Goal: Transaction & Acquisition: Purchase product/service

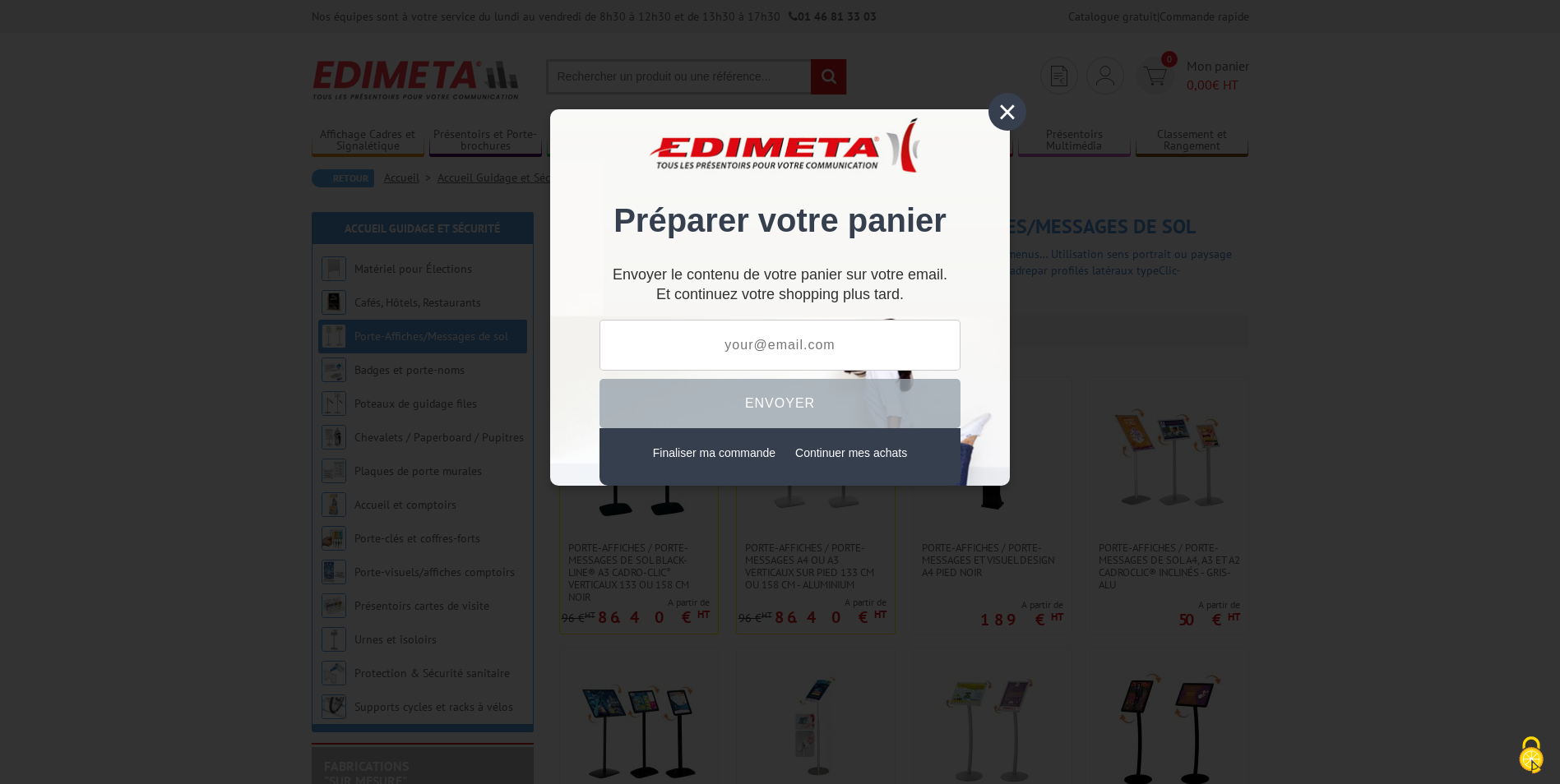
click at [1010, 115] on div "×" at bounding box center [1008, 112] width 38 height 38
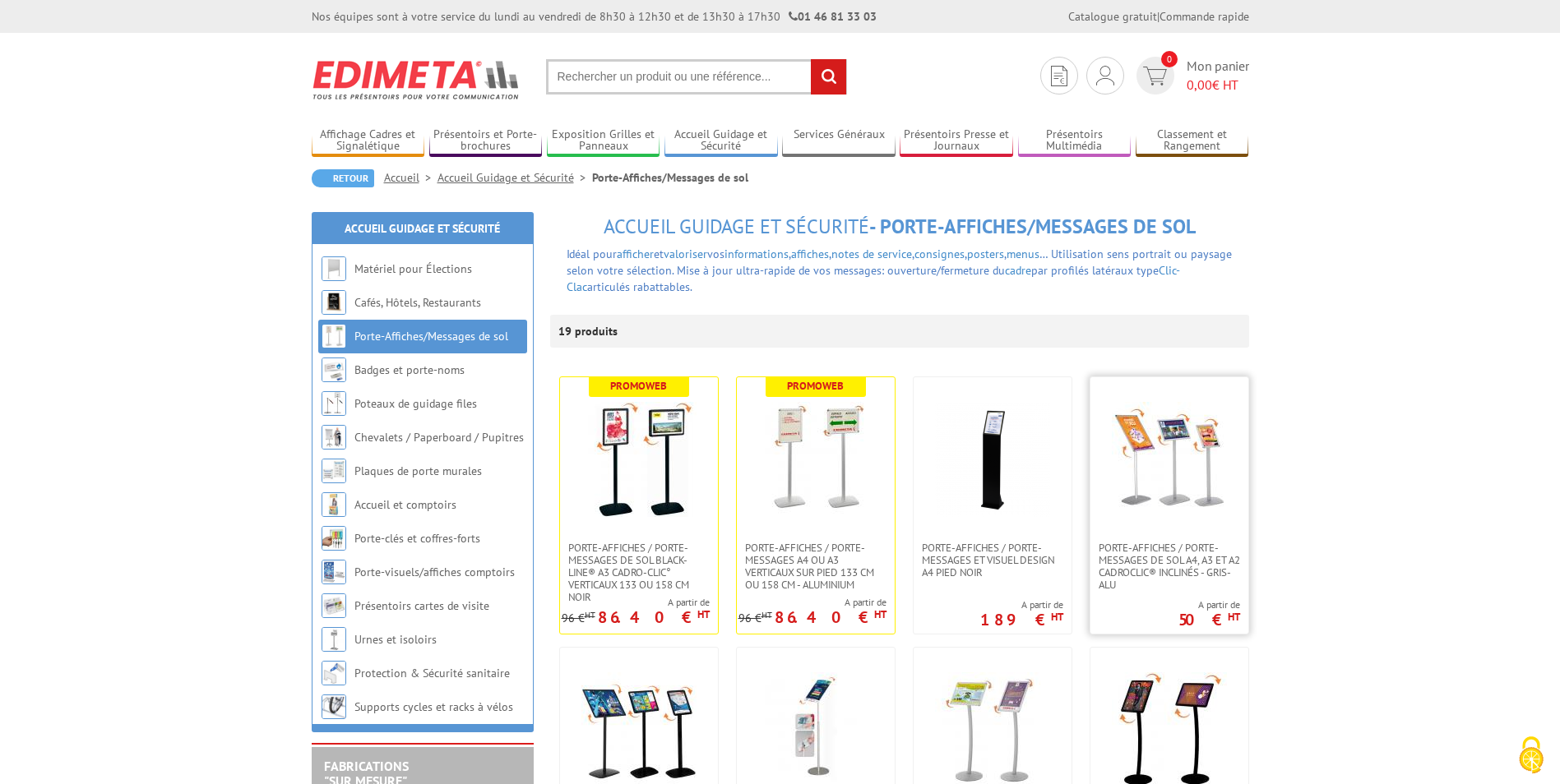
click at [1161, 471] on img at bounding box center [1169, 459] width 116 height 115
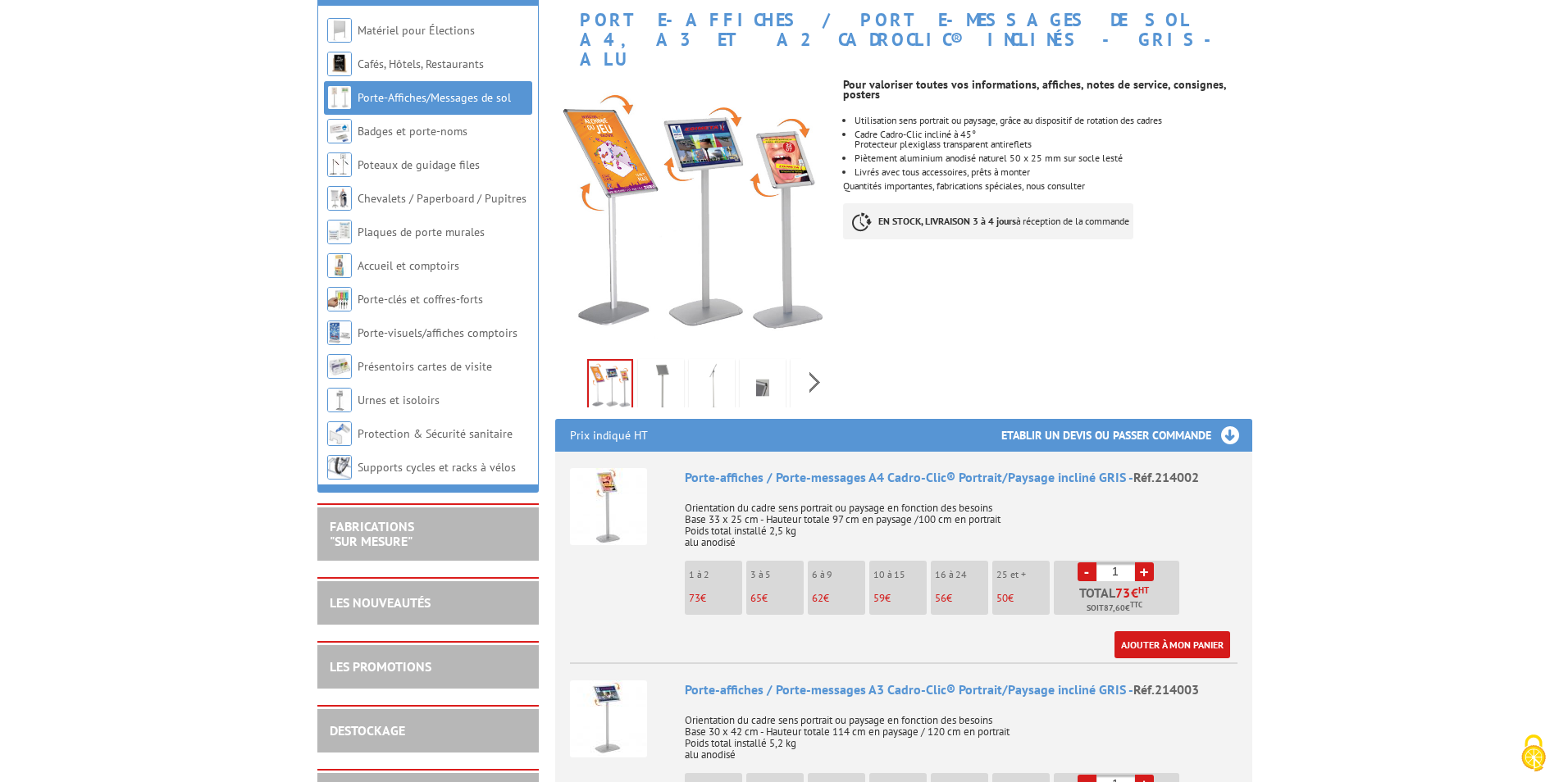
scroll to position [328, 0]
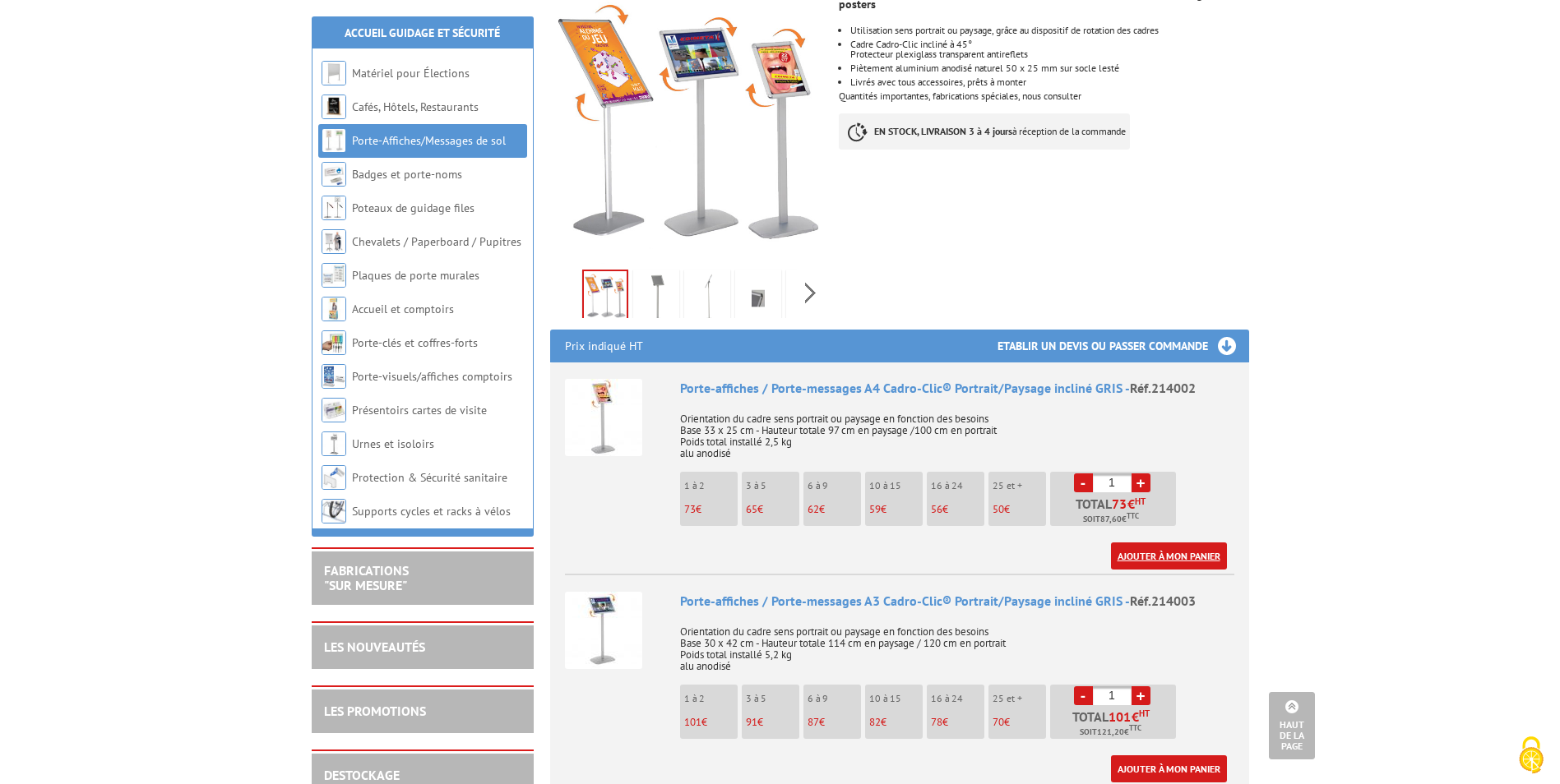
click at [1193, 543] on link "Ajouter à mon panier" at bounding box center [1168, 556] width 116 height 27
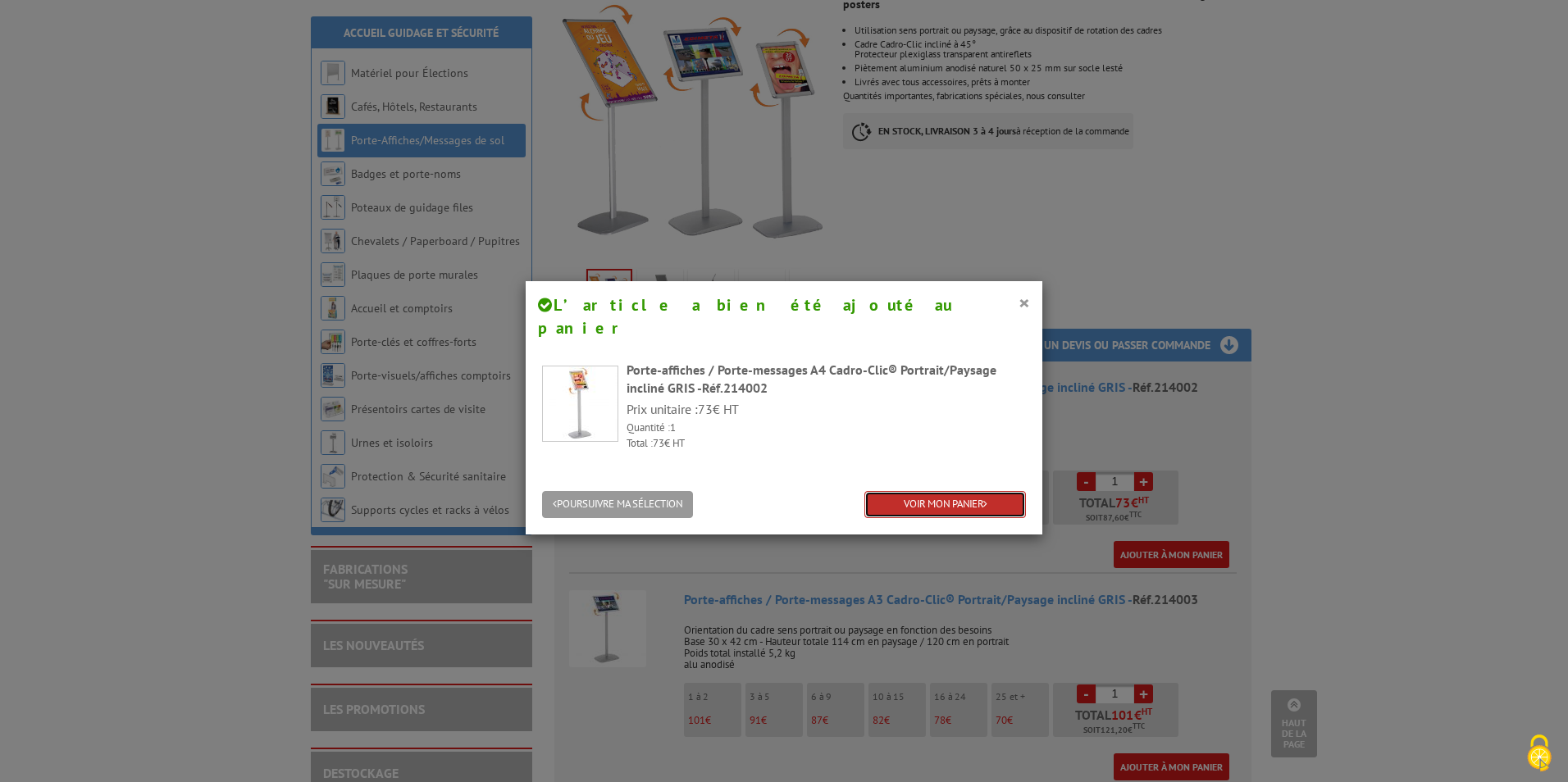
click at [969, 491] on link "VOIR MON PANIER" at bounding box center [945, 504] width 162 height 27
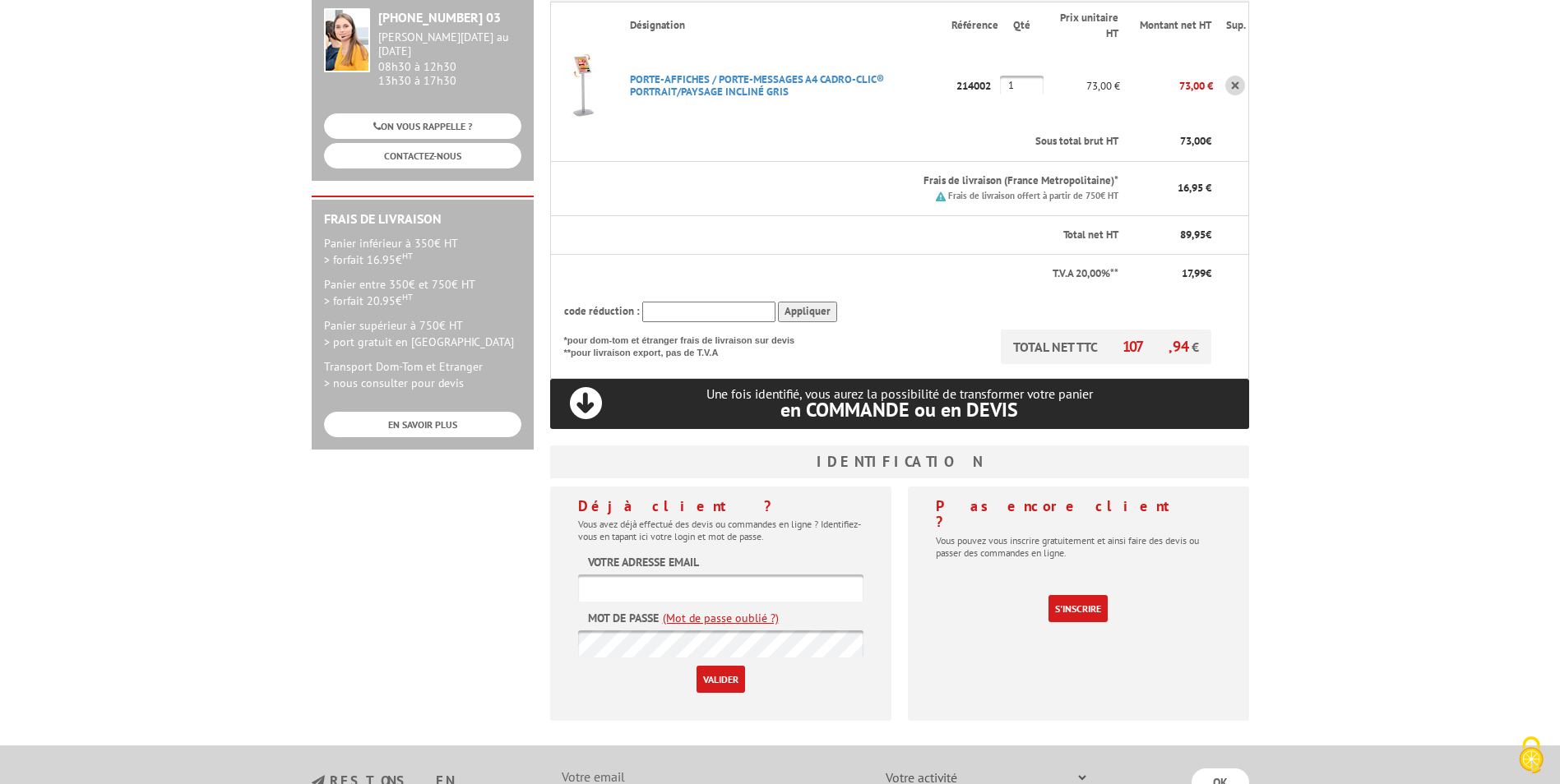
scroll to position [329, 0]
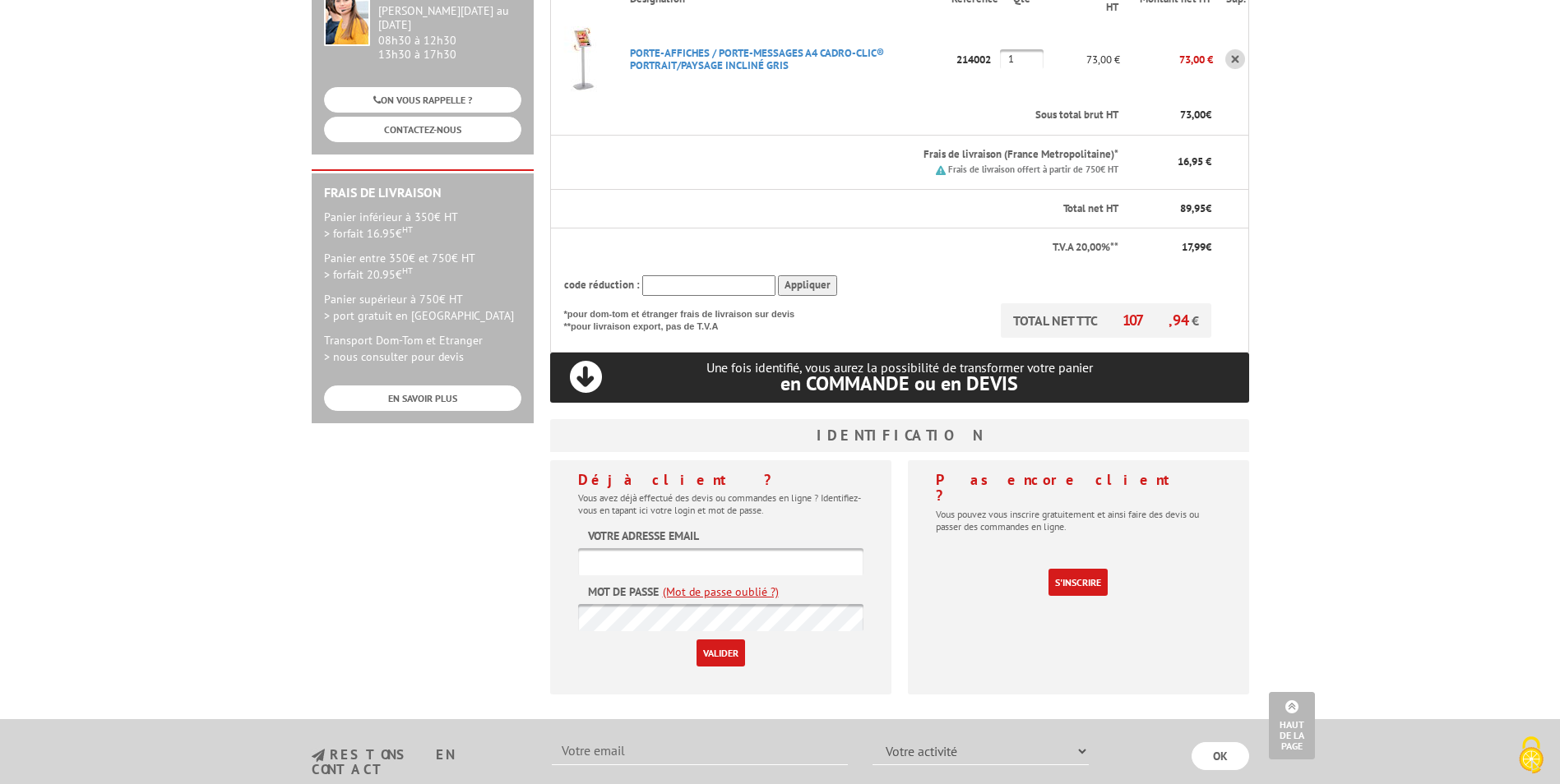
click at [696, 548] on input "text" at bounding box center [721, 561] width 286 height 27
type input "noemie.monpays@msm-normandie.fr"
click at [730, 640] on input "Valider" at bounding box center [721, 653] width 49 height 27
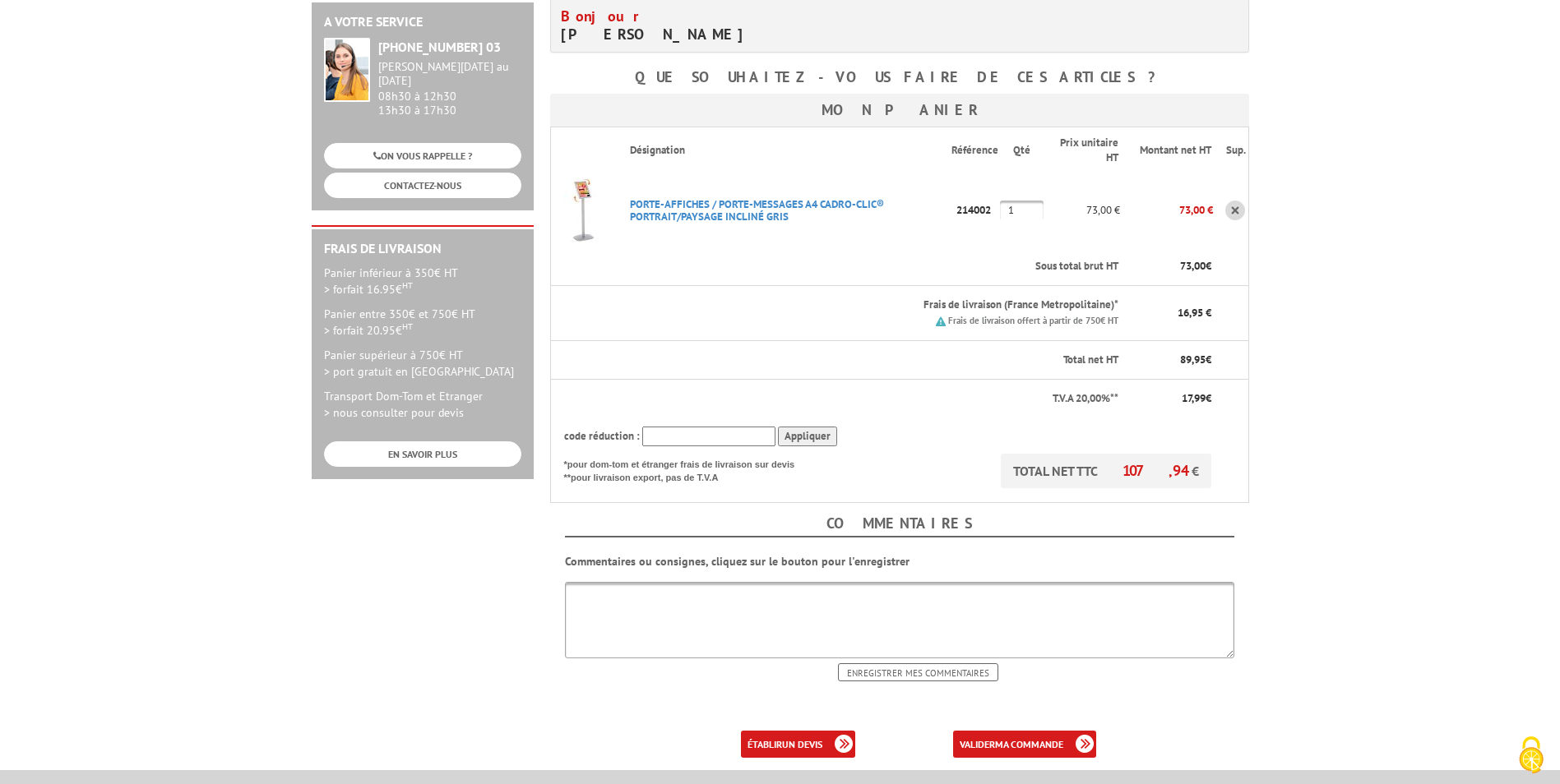
scroll to position [329, 0]
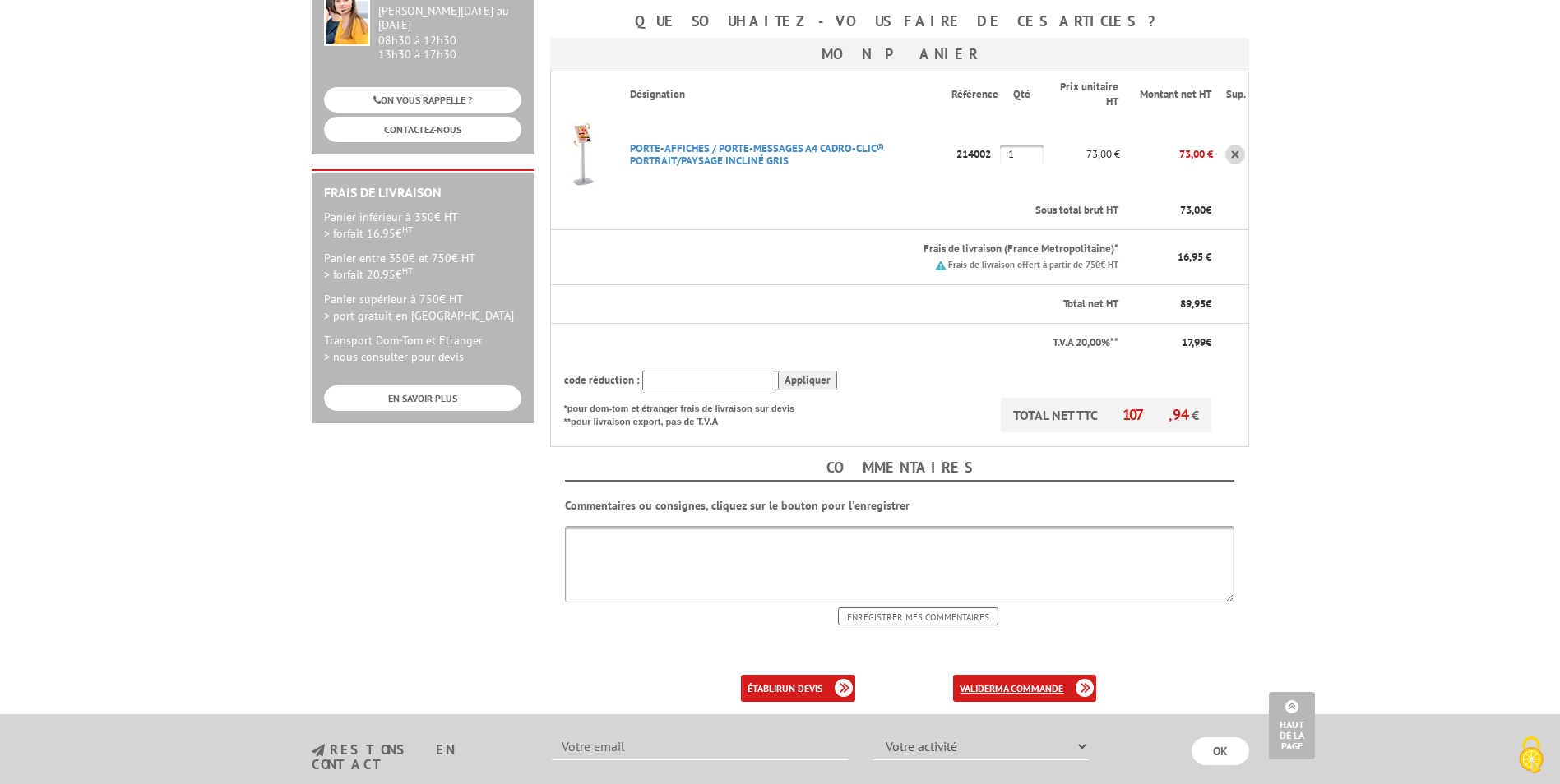
click at [995, 675] on link "valider ma commande" at bounding box center [1024, 688] width 143 height 27
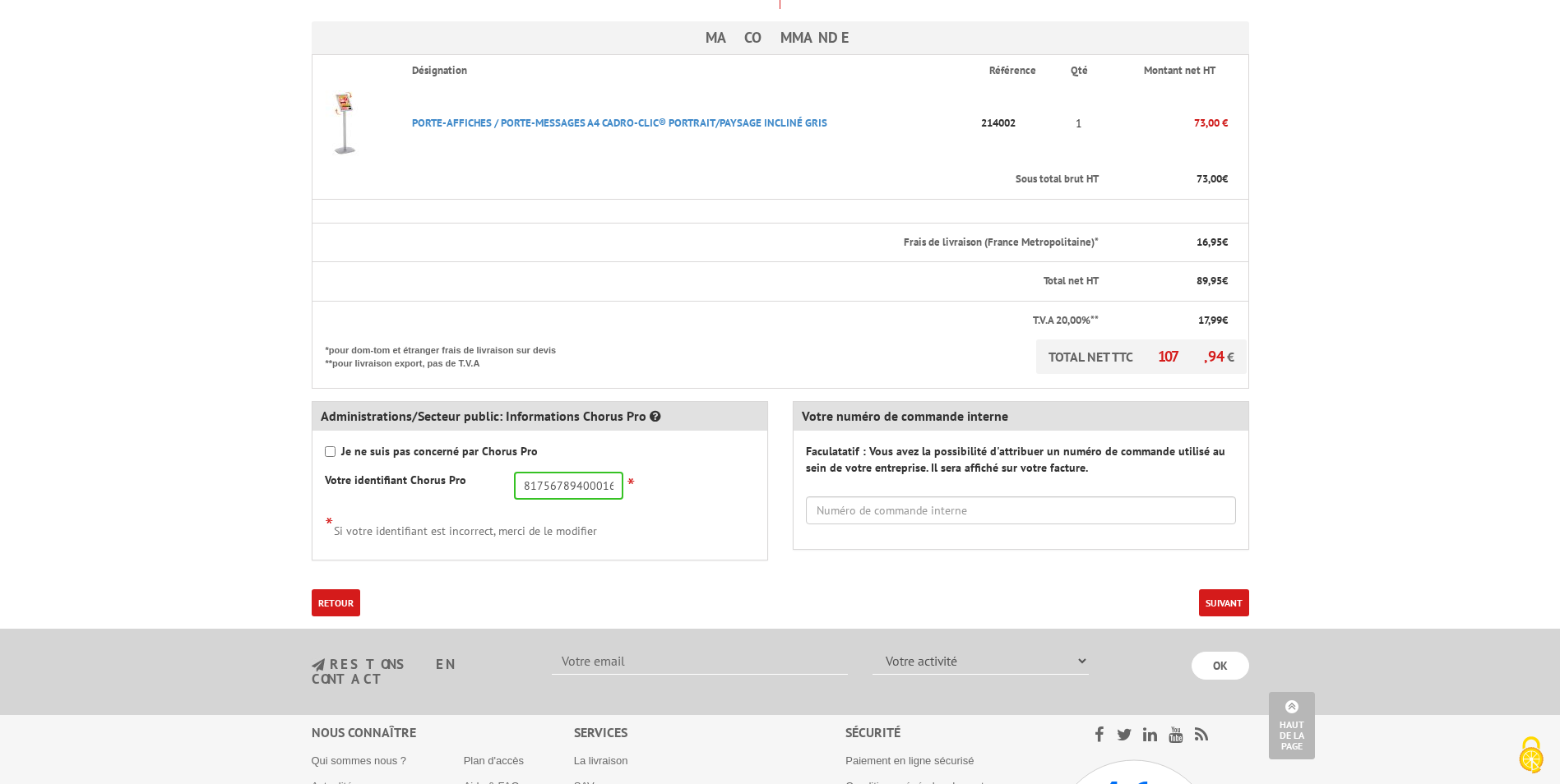
scroll to position [493, 0]
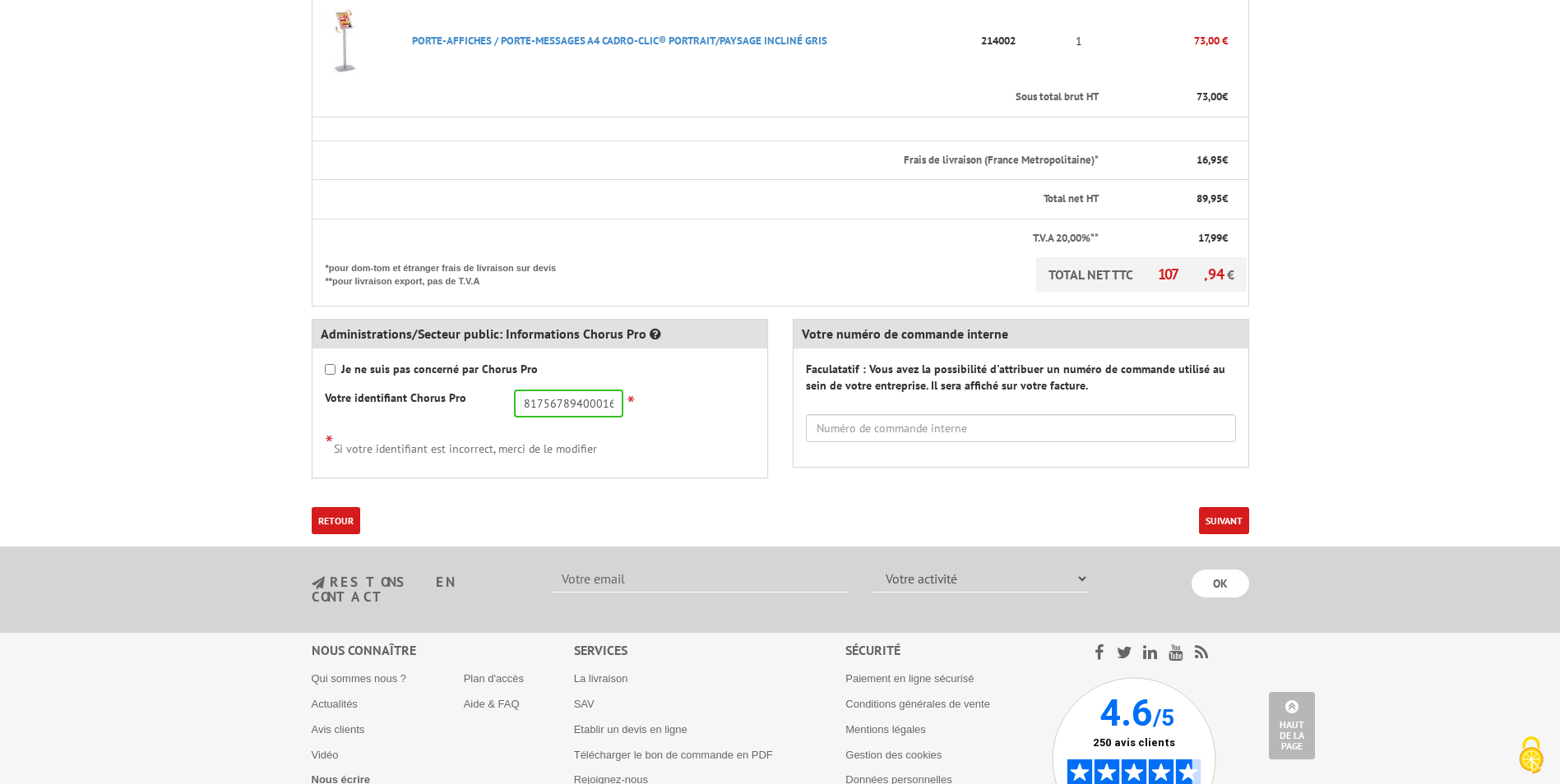
click at [1223, 507] on button "Suivant" at bounding box center [1224, 520] width 50 height 27
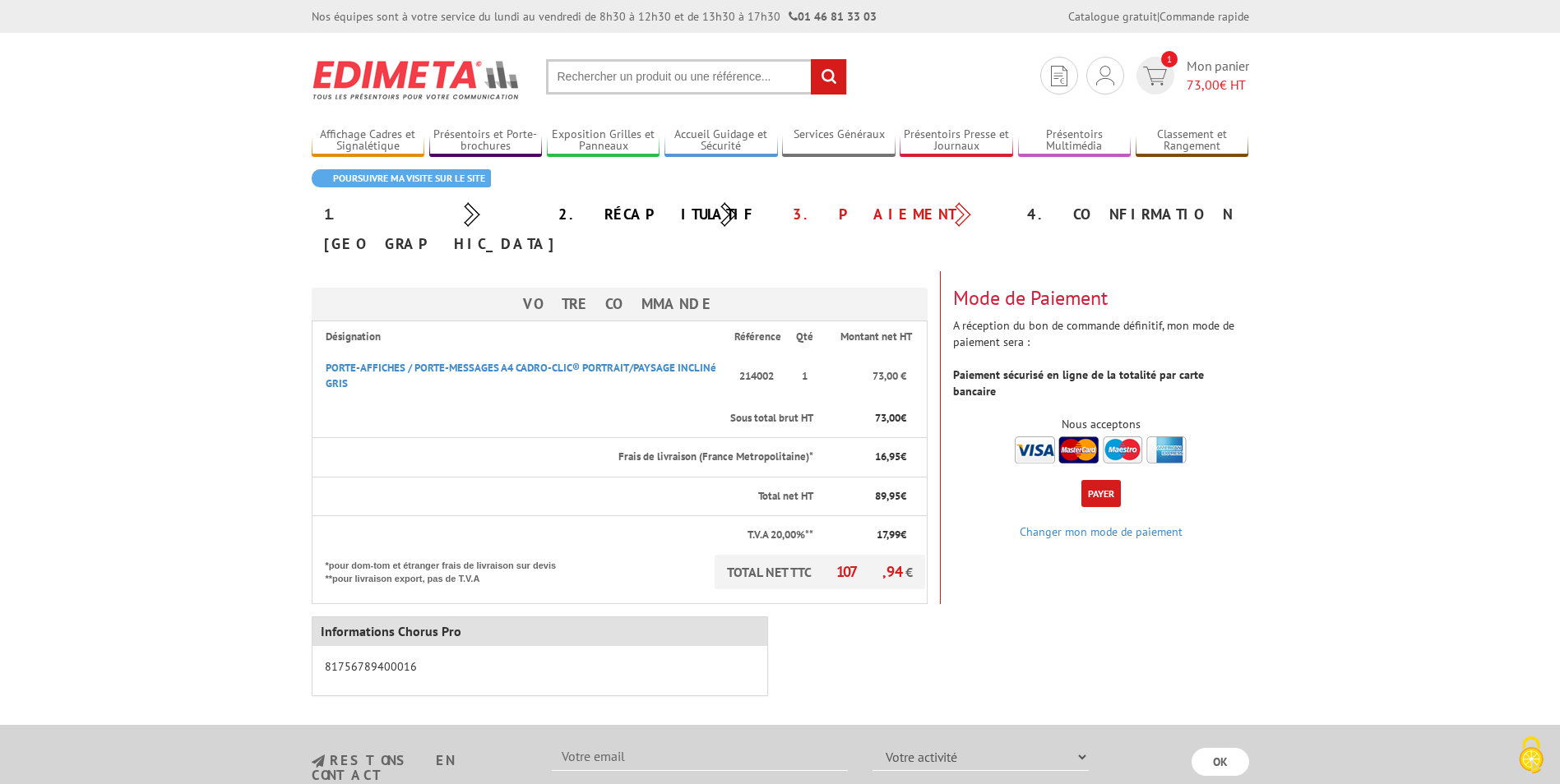
click at [1107, 480] on button "Payer" at bounding box center [1101, 493] width 39 height 27
click at [1095, 524] on link "Changer mon mode de paiement" at bounding box center [1101, 531] width 162 height 15
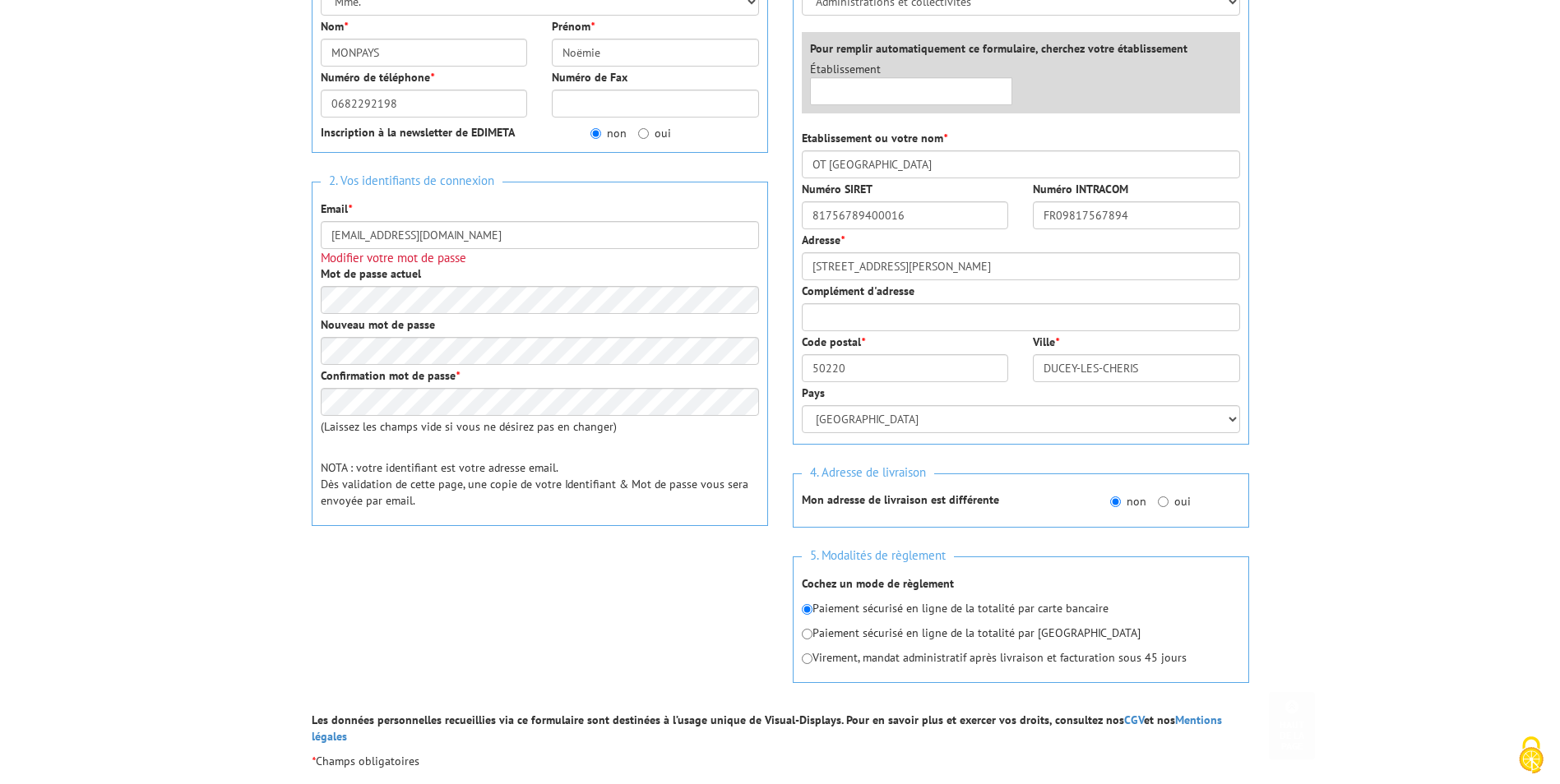
scroll to position [411, 0]
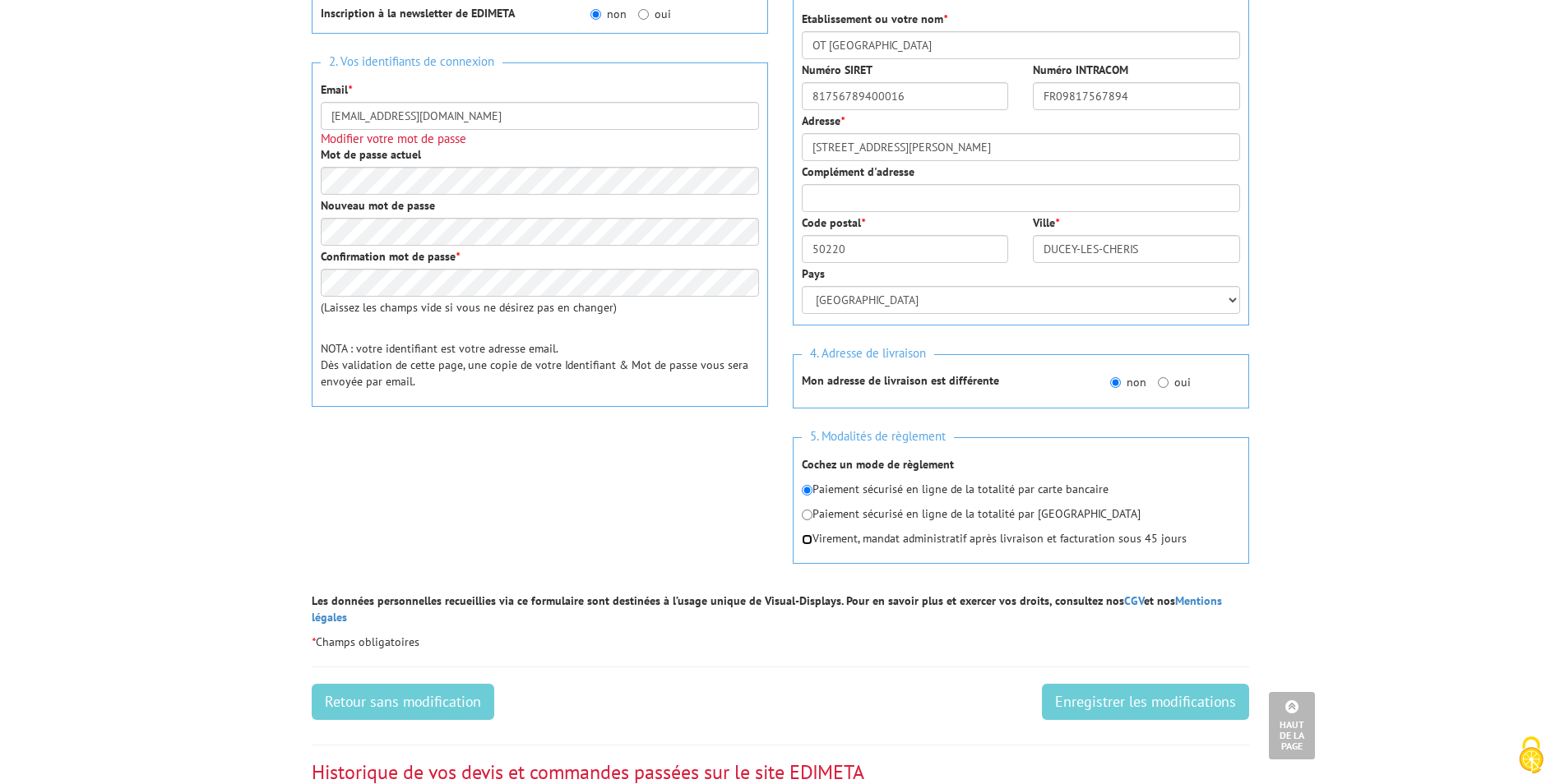
click at [807, 543] on input "radio" at bounding box center [807, 539] width 10 height 10
radio input "true"
click at [1127, 684] on input "Enregistrer les modifications" at bounding box center [1145, 702] width 208 height 36
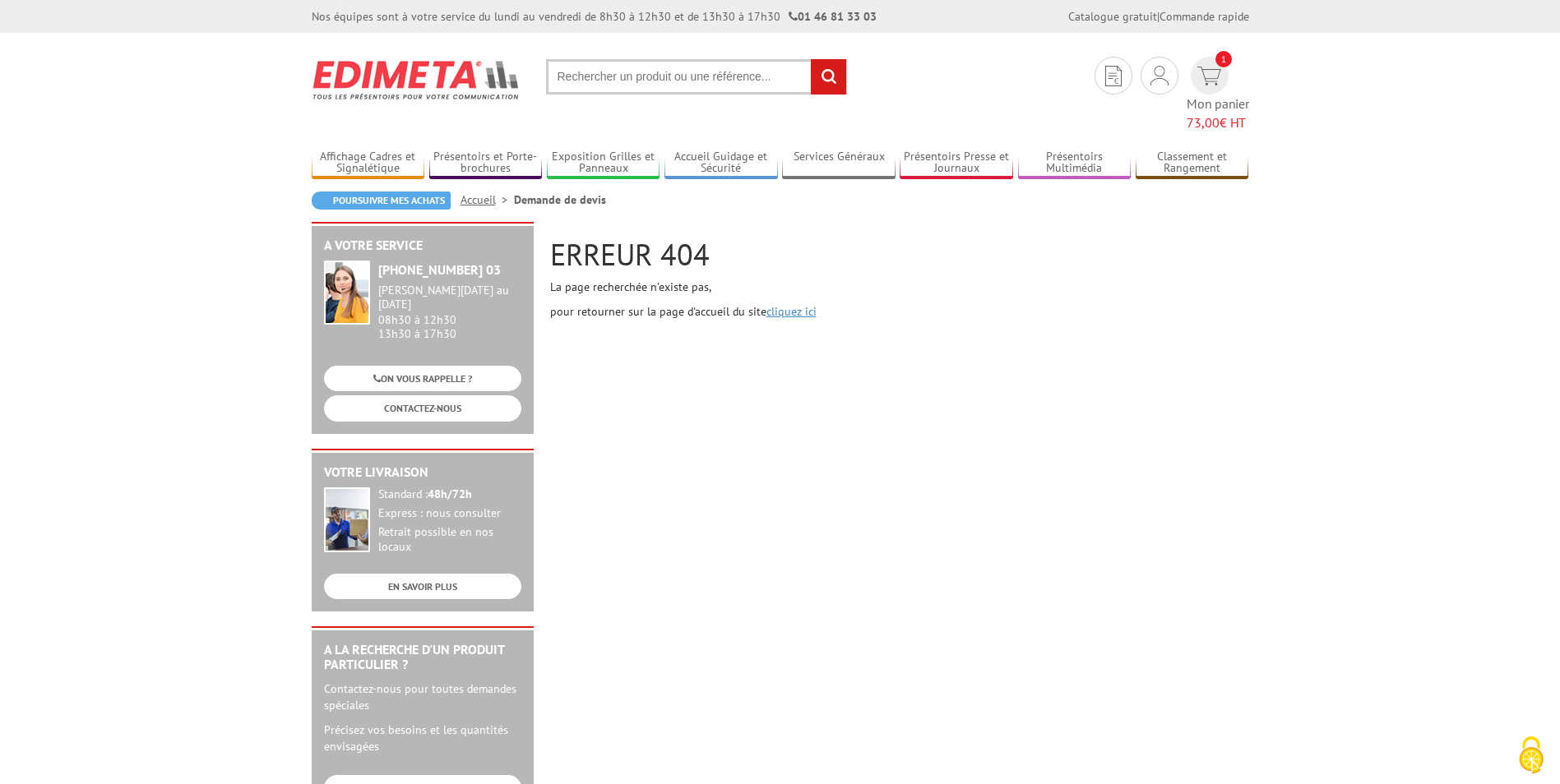
click at [802, 304] on link "cliquez ici" at bounding box center [791, 311] width 50 height 15
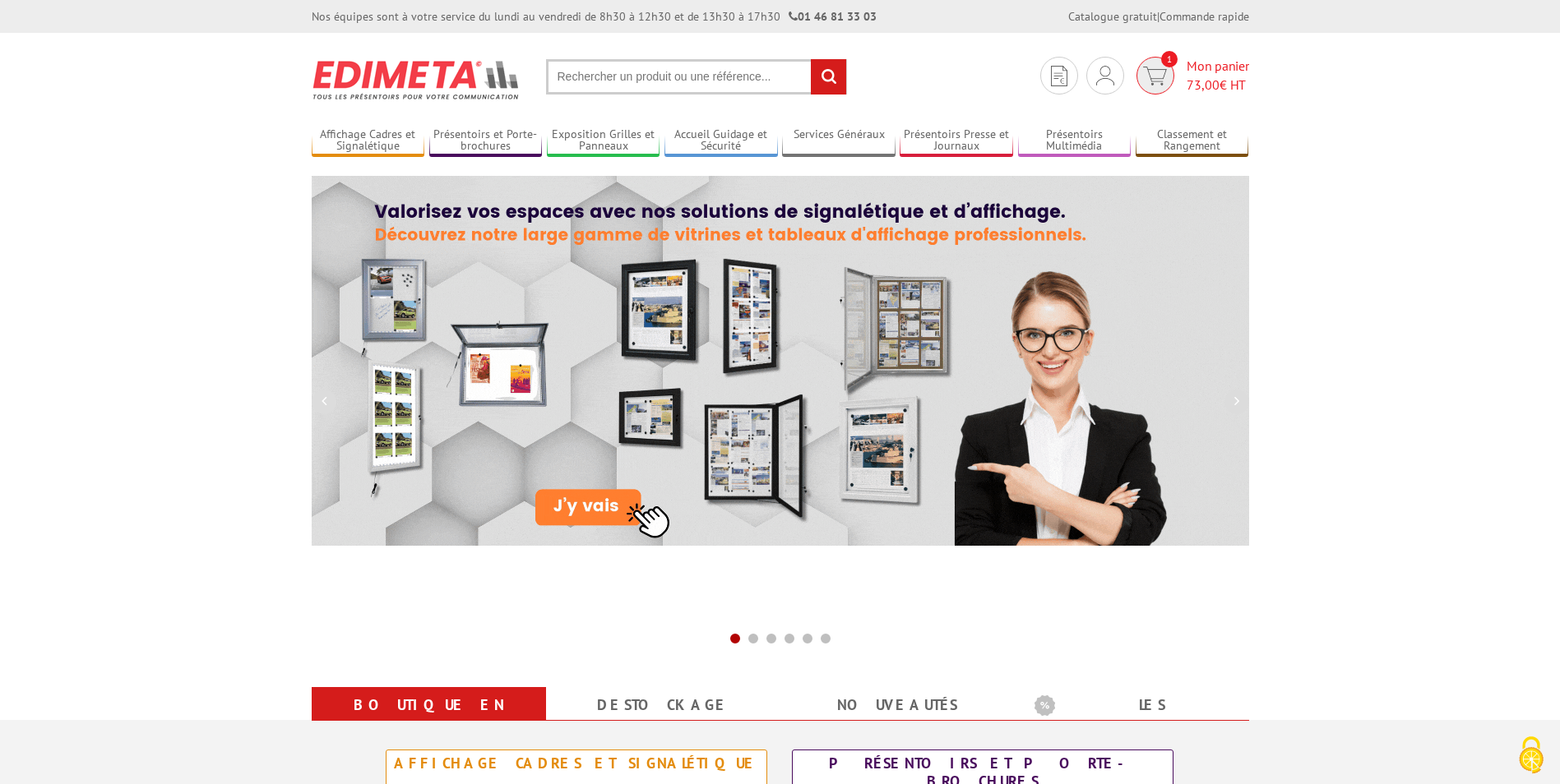
click at [1169, 69] on span "1" at bounding box center [1155, 76] width 38 height 38
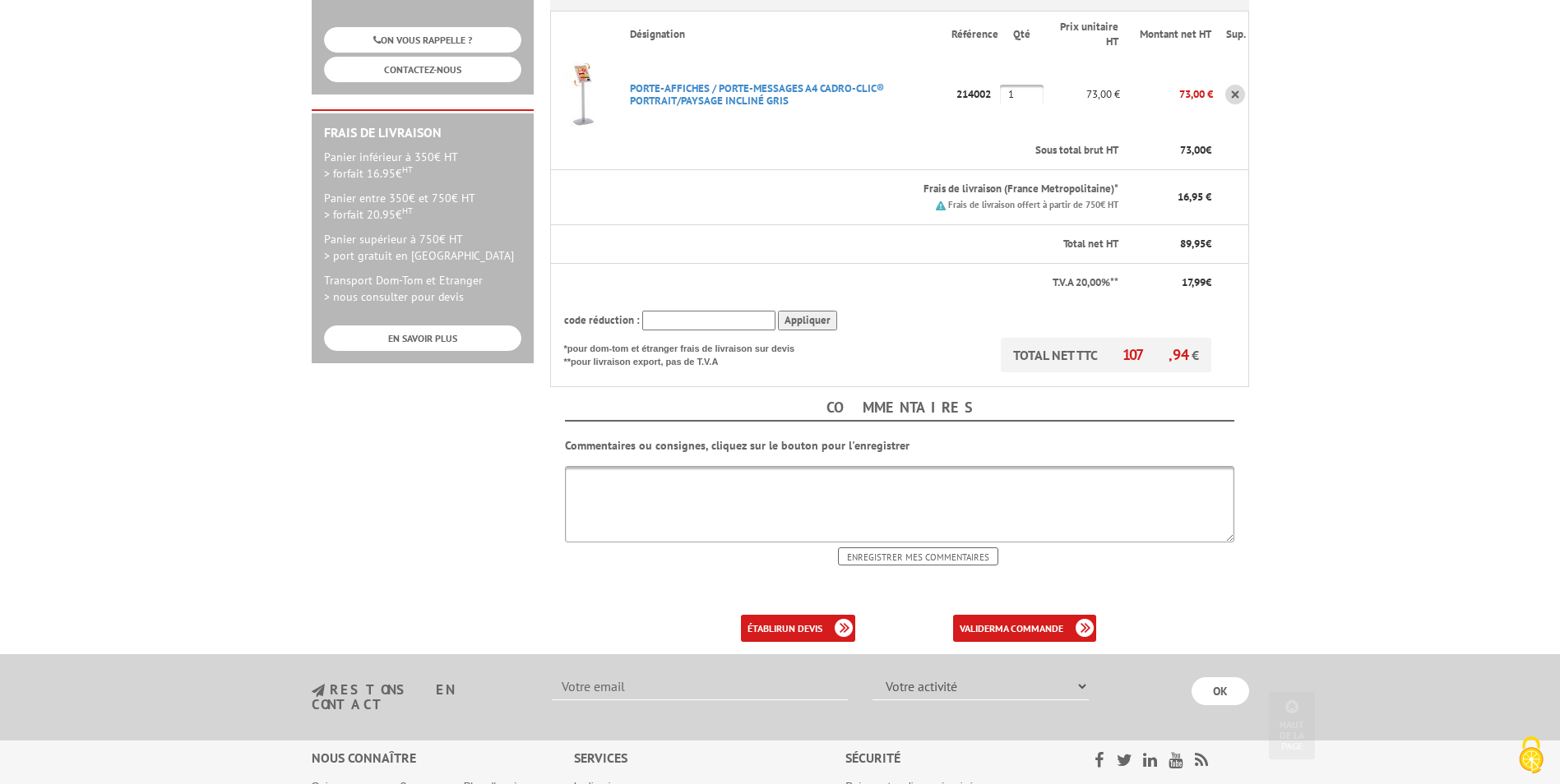
scroll to position [411, 0]
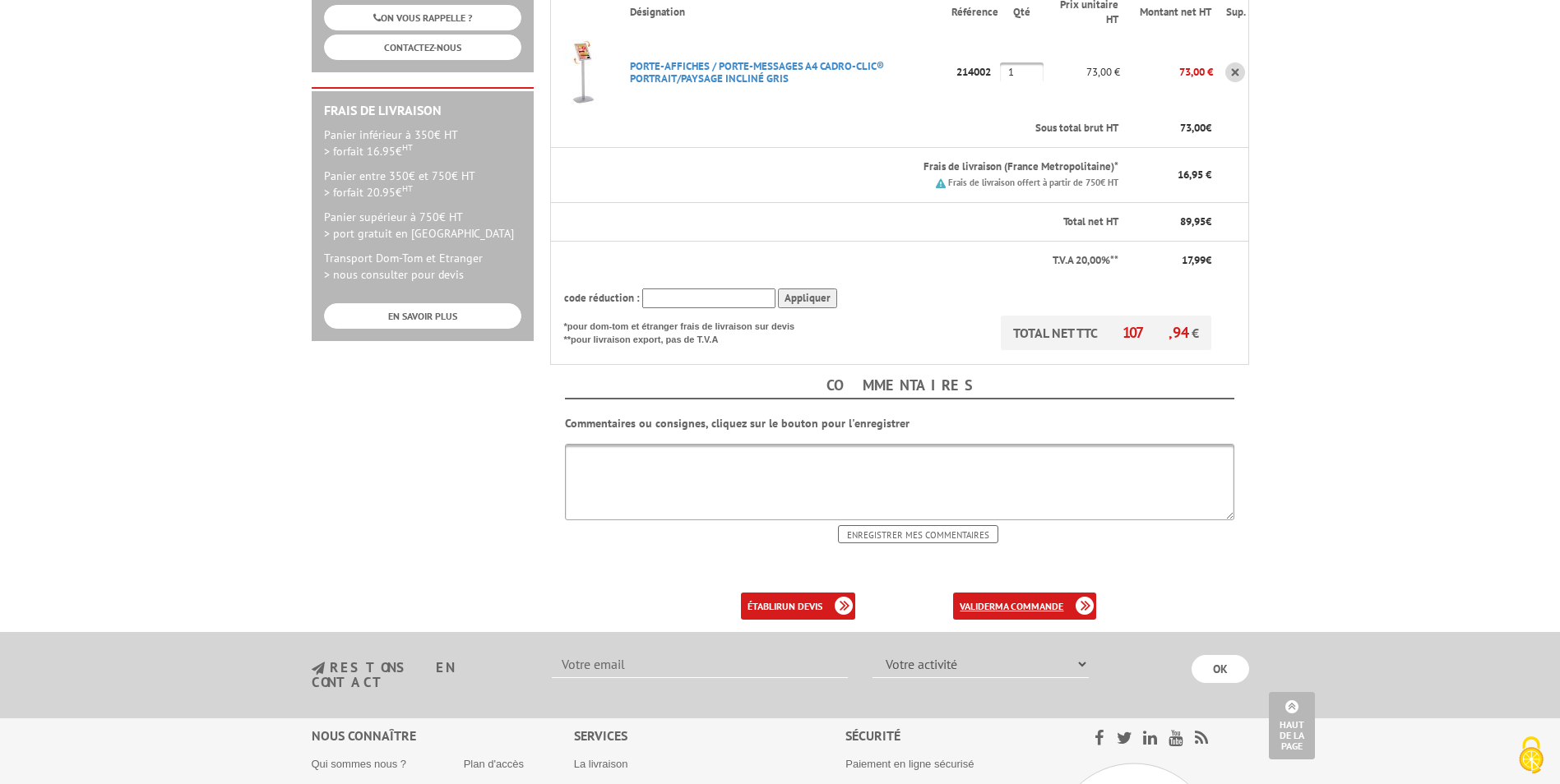
click at [1028, 600] on b "ma commande" at bounding box center [1029, 606] width 69 height 12
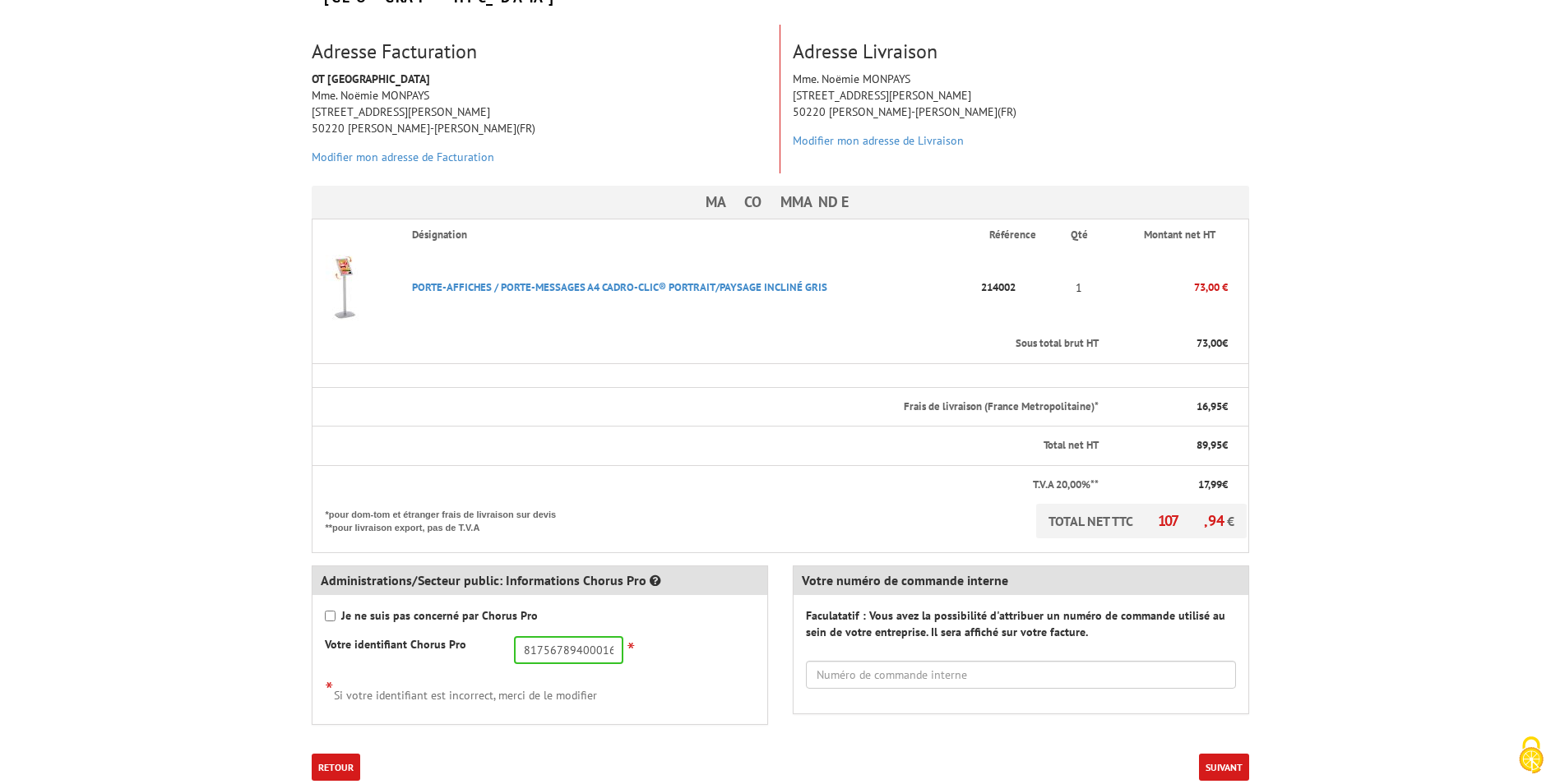
scroll to position [329, 0]
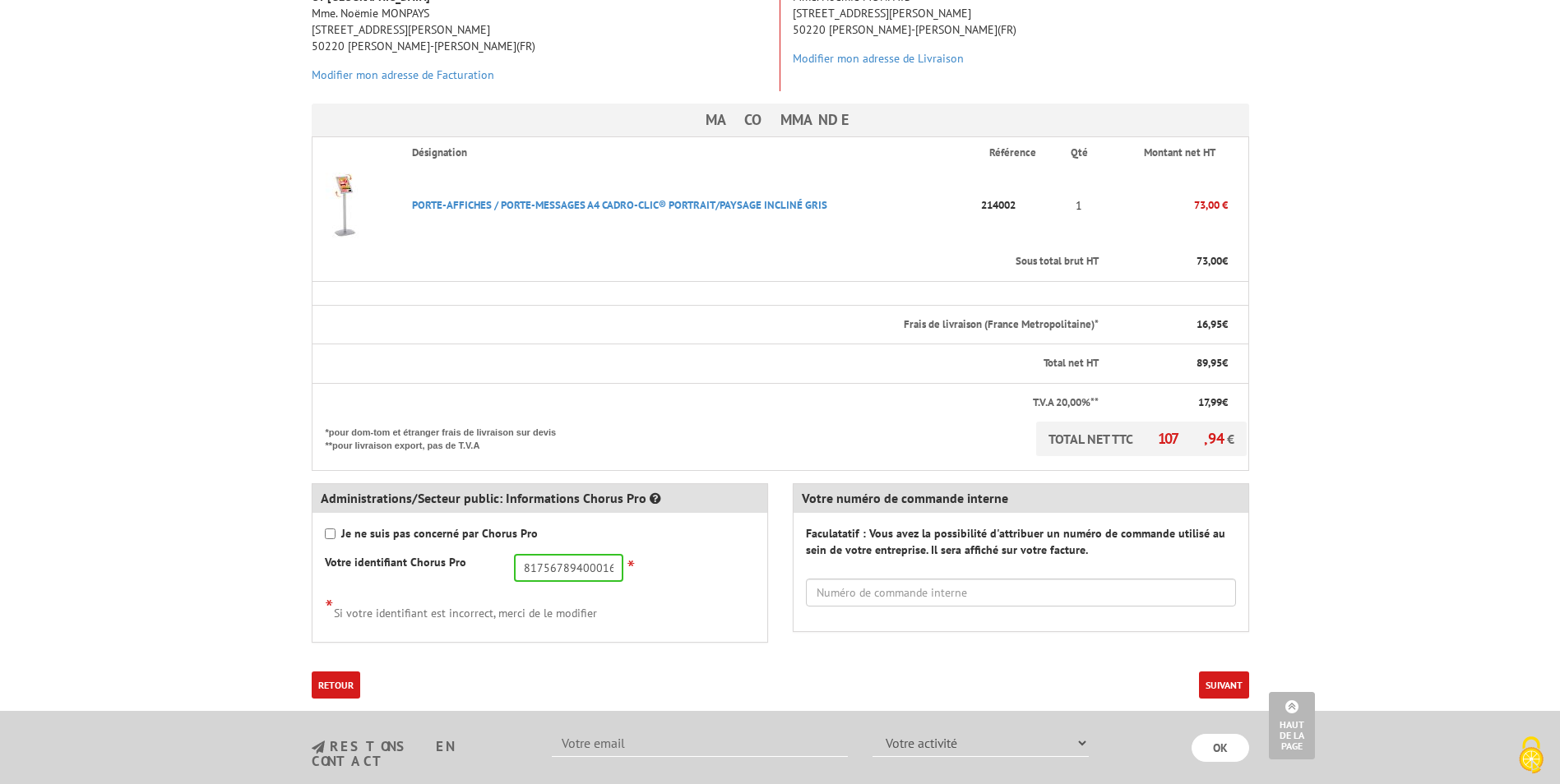
click at [1220, 671] on button "Suivant" at bounding box center [1224, 684] width 50 height 27
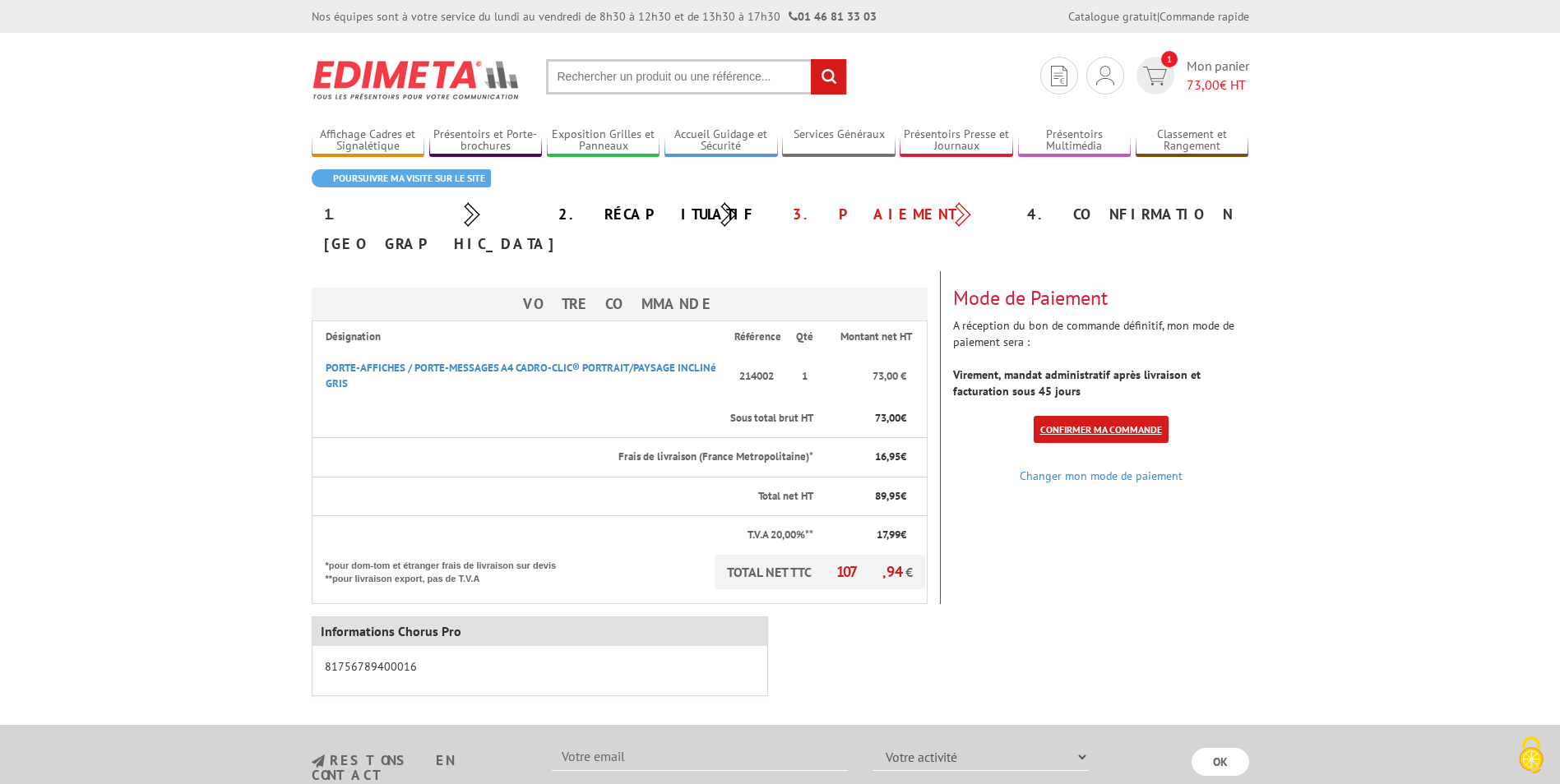
click at [1102, 416] on link "Confirmer ma commande" at bounding box center [1101, 429] width 135 height 27
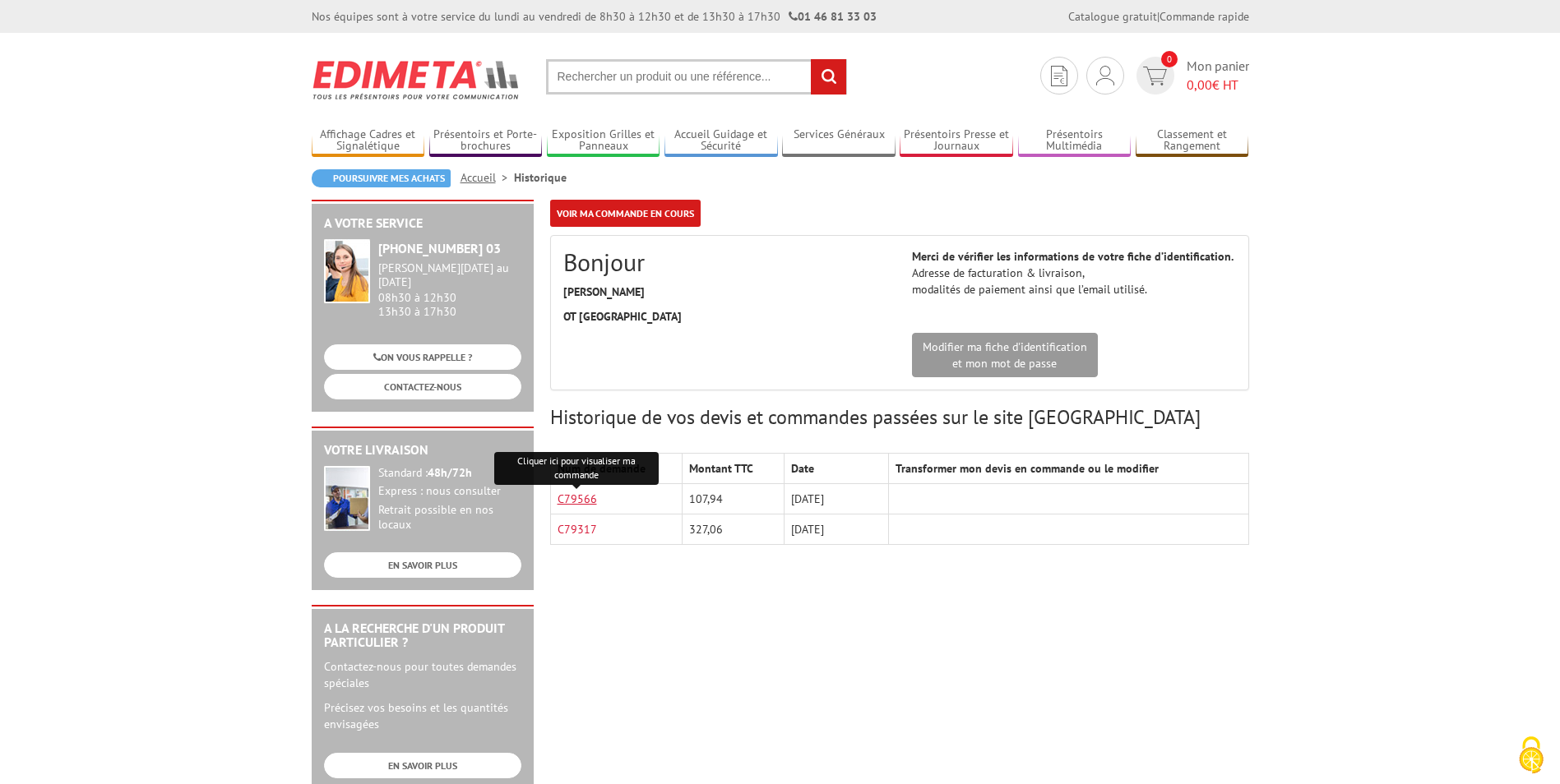
click at [585, 503] on link "C79566" at bounding box center [577, 498] width 39 height 15
